Goal: Transaction & Acquisition: Purchase product/service

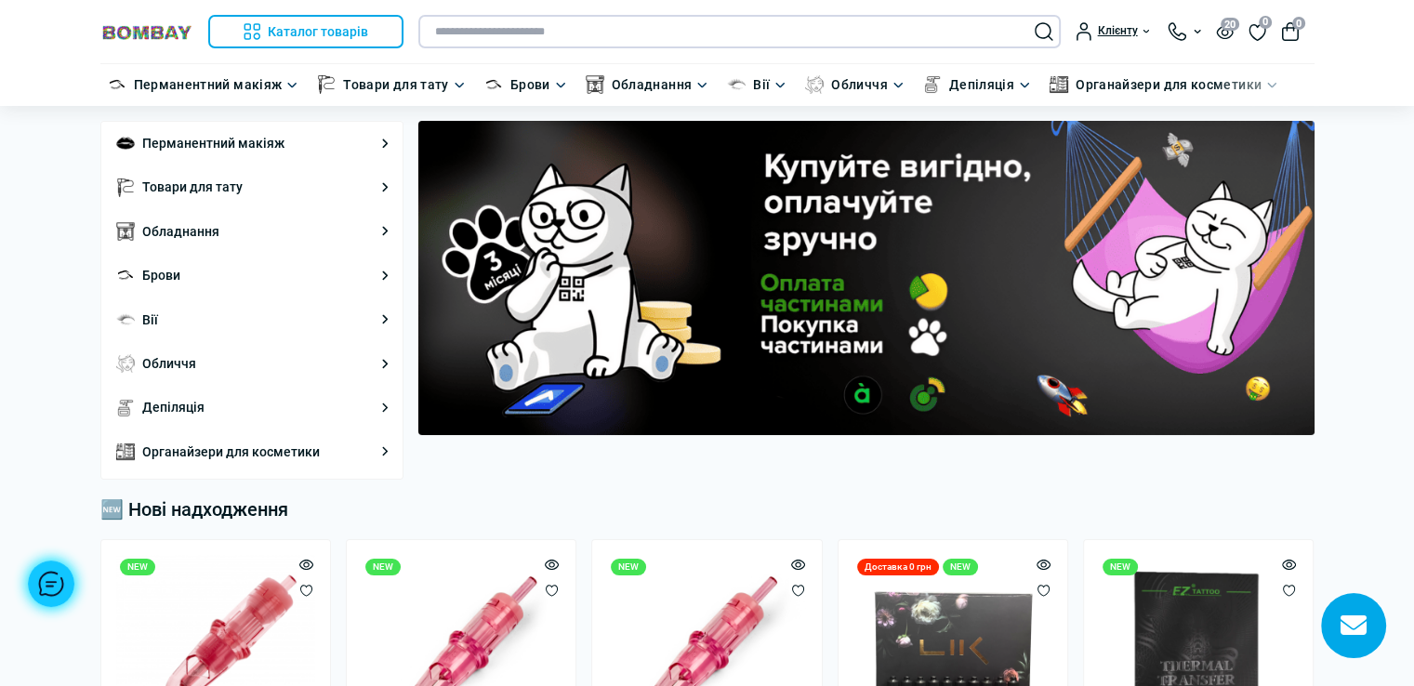
click at [749, 35] on input "text" at bounding box center [739, 31] width 642 height 33
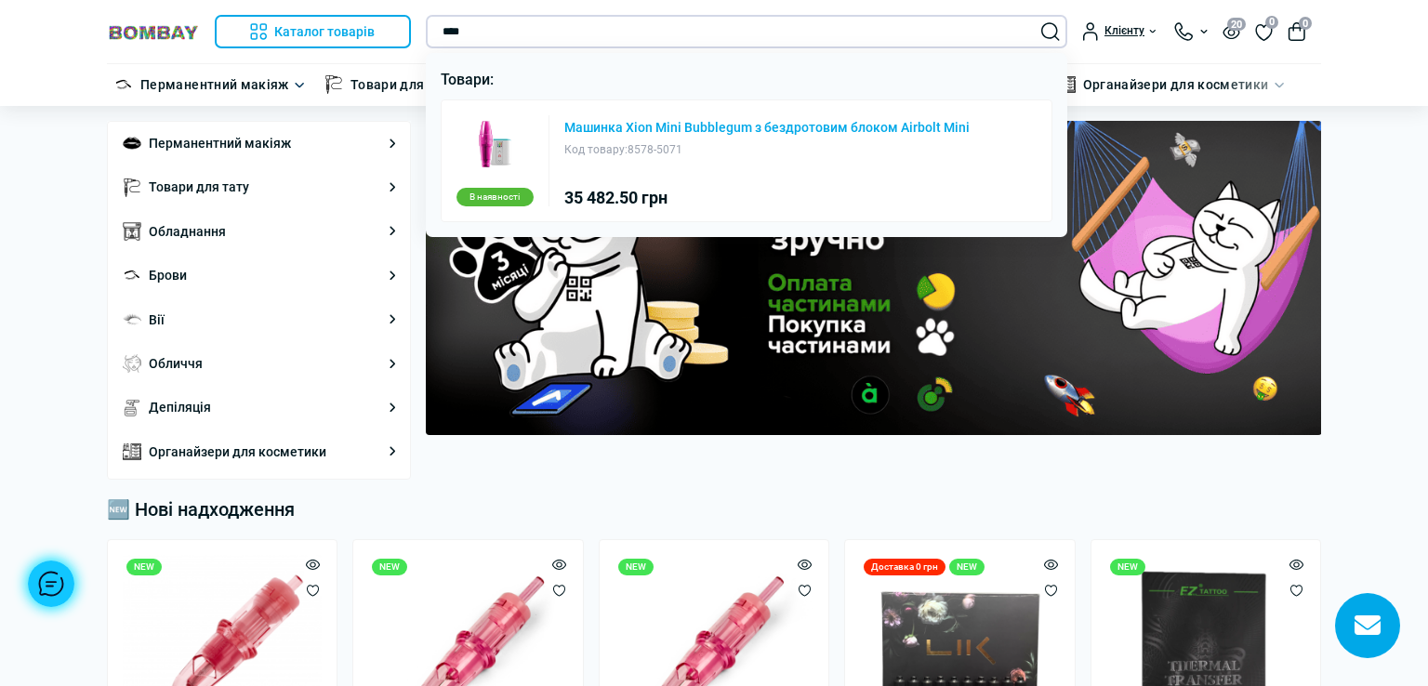
type input "****"
click at [761, 122] on link "Машинка Xion Mini Bubblegum з бездротовим блоком Airbolt Mini" at bounding box center [766, 127] width 405 height 13
